Goal: Task Accomplishment & Management: Use online tool/utility

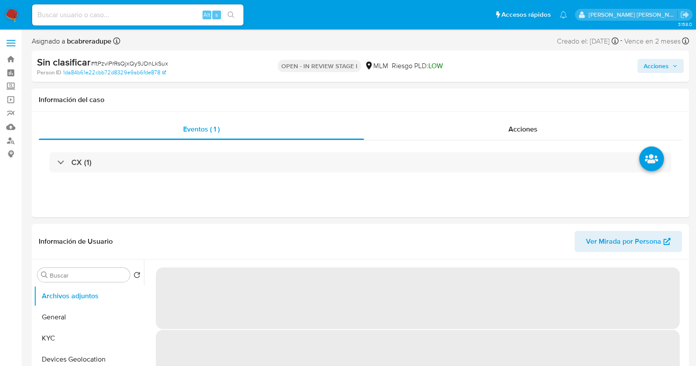
select select "10"
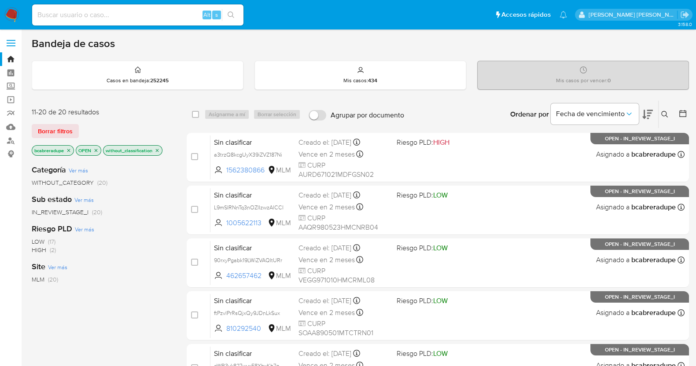
click at [159, 150] on icon "close-filter" at bounding box center [157, 150] width 5 height 5
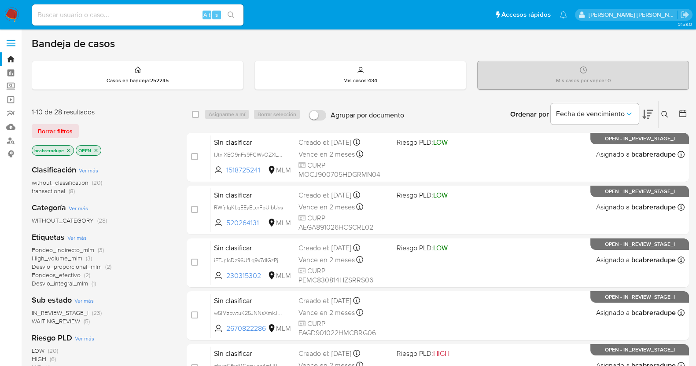
click at [59, 189] on span "transactional" at bounding box center [48, 191] width 33 height 9
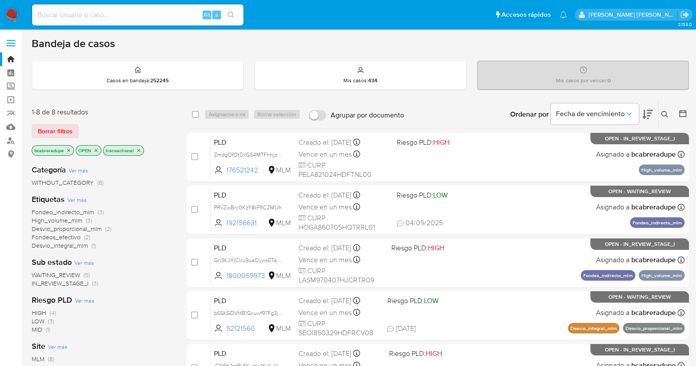
scroll to position [198, 0]
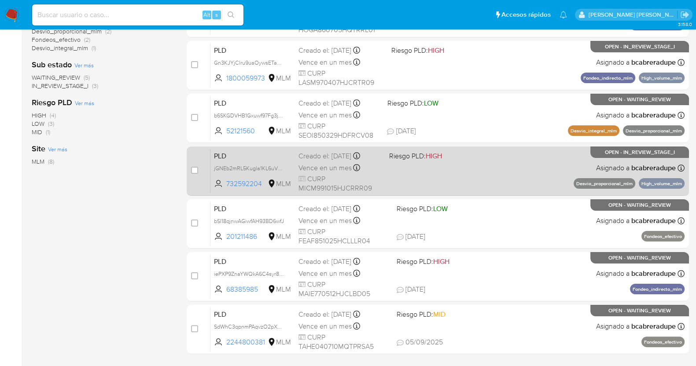
click at [326, 172] on div "Vence en un mes Vence el 11/10/2025 02:08:46" at bounding box center [340, 168] width 84 height 12
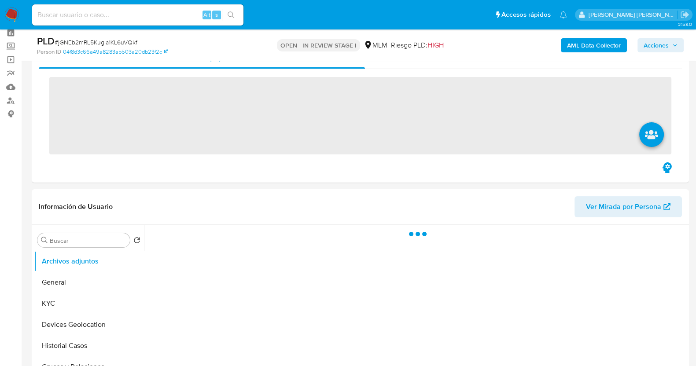
scroll to position [55, 0]
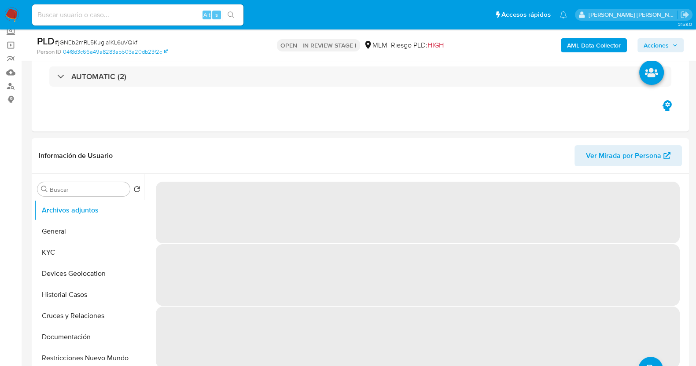
select select "10"
